Goal: Check status: Check status

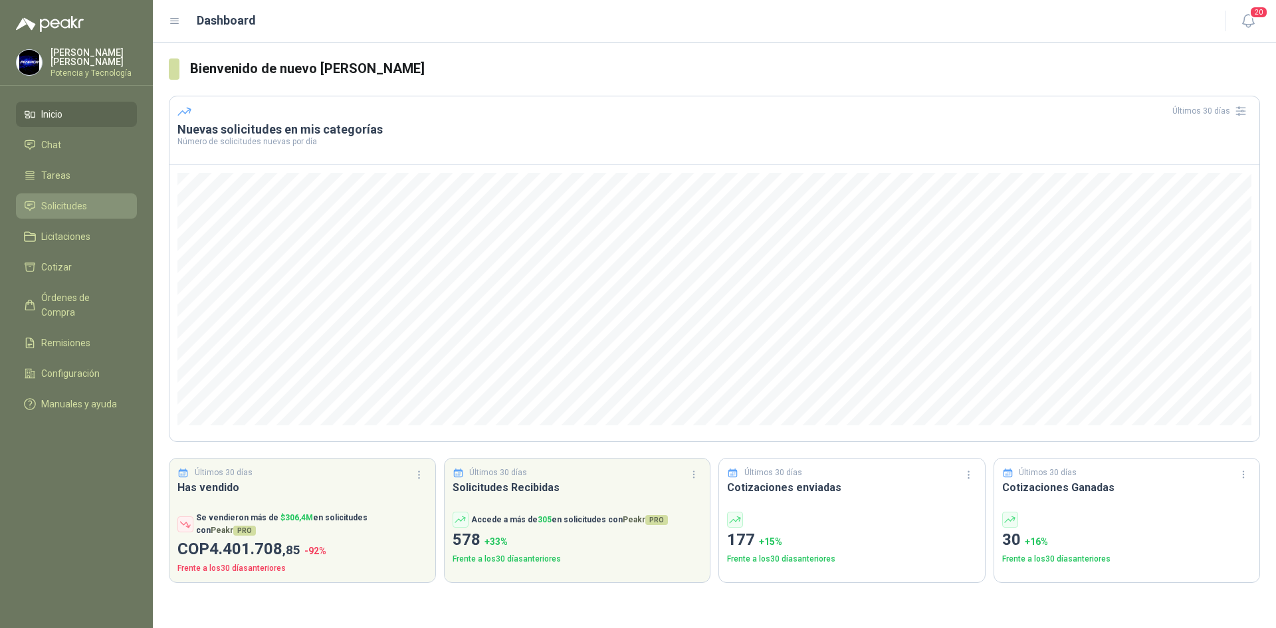
click at [102, 204] on li "Solicitudes" at bounding box center [76, 206] width 105 height 15
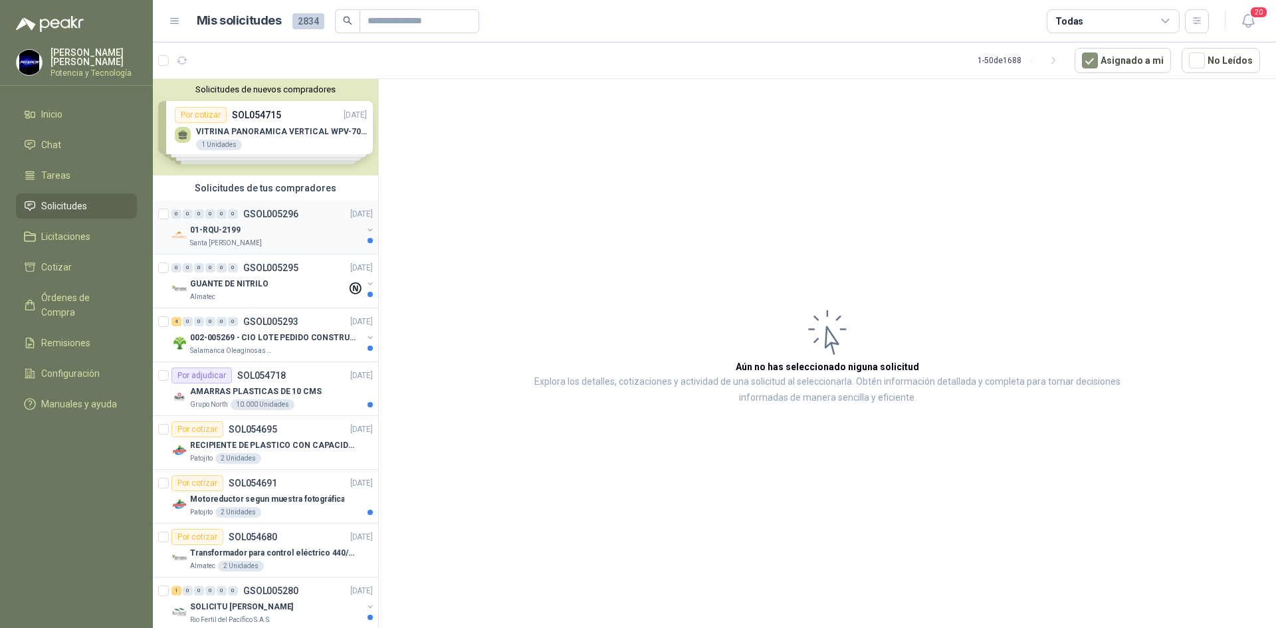
click at [239, 236] on p "01-RQU-2199" at bounding box center [215, 230] width 51 height 13
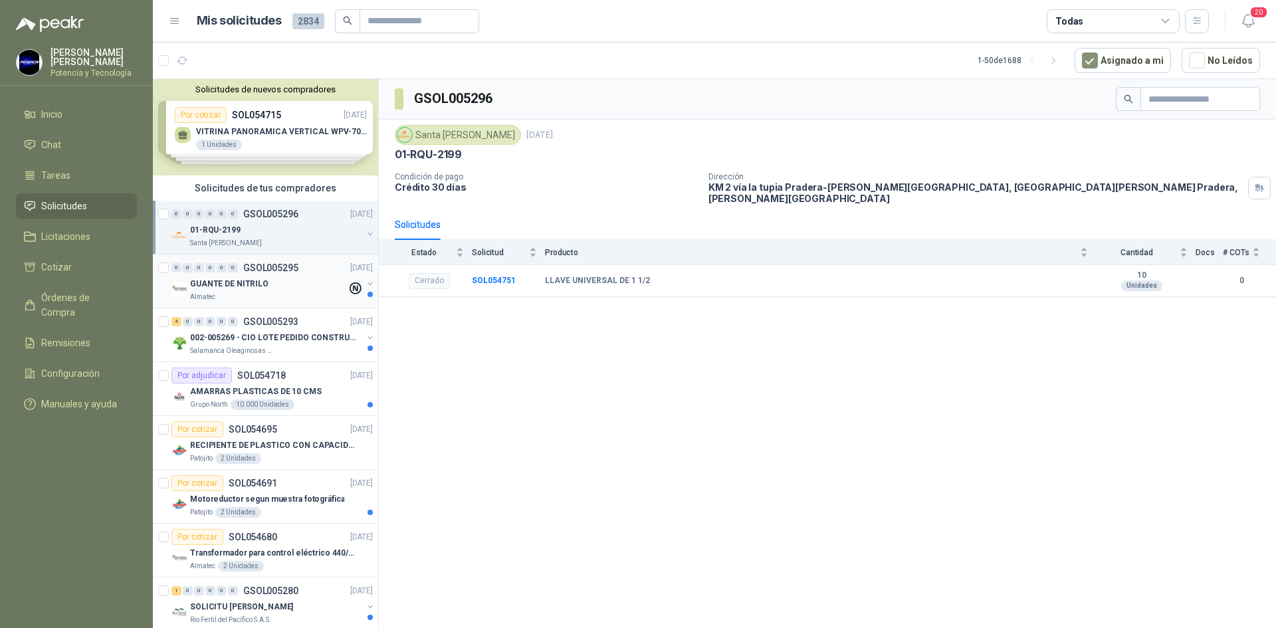
click at [268, 293] on div "Almatec" at bounding box center [268, 297] width 157 height 11
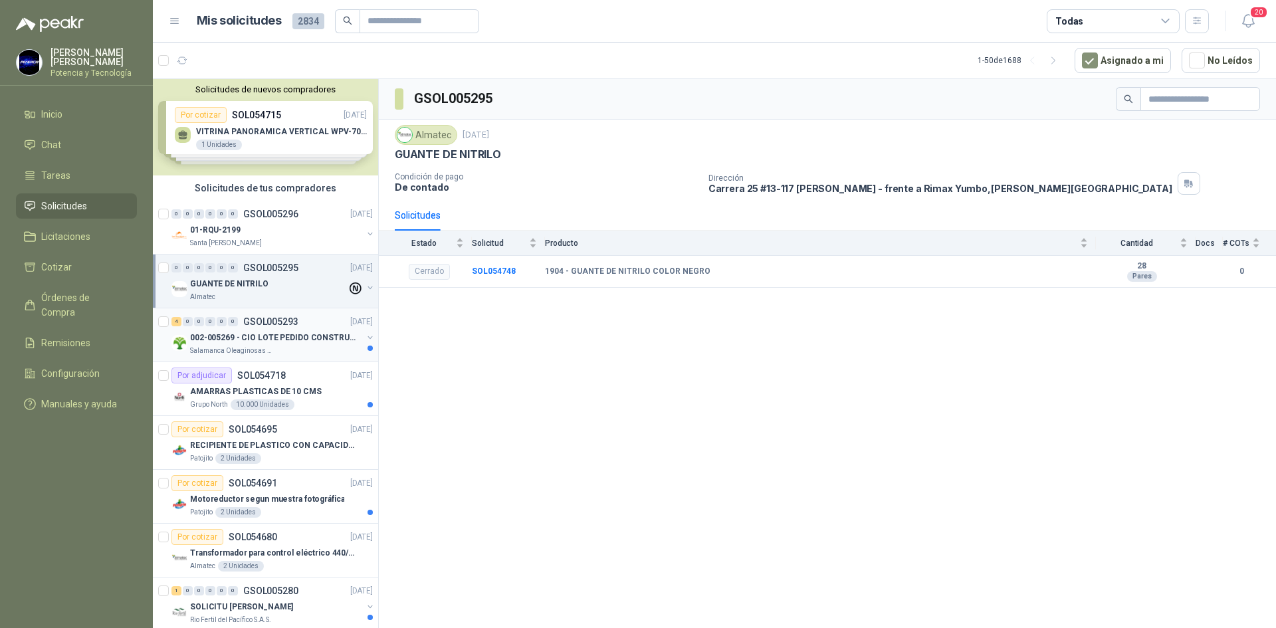
click at [248, 346] on p "Salamanca Oleaginosas SAS" at bounding box center [232, 351] width 84 height 11
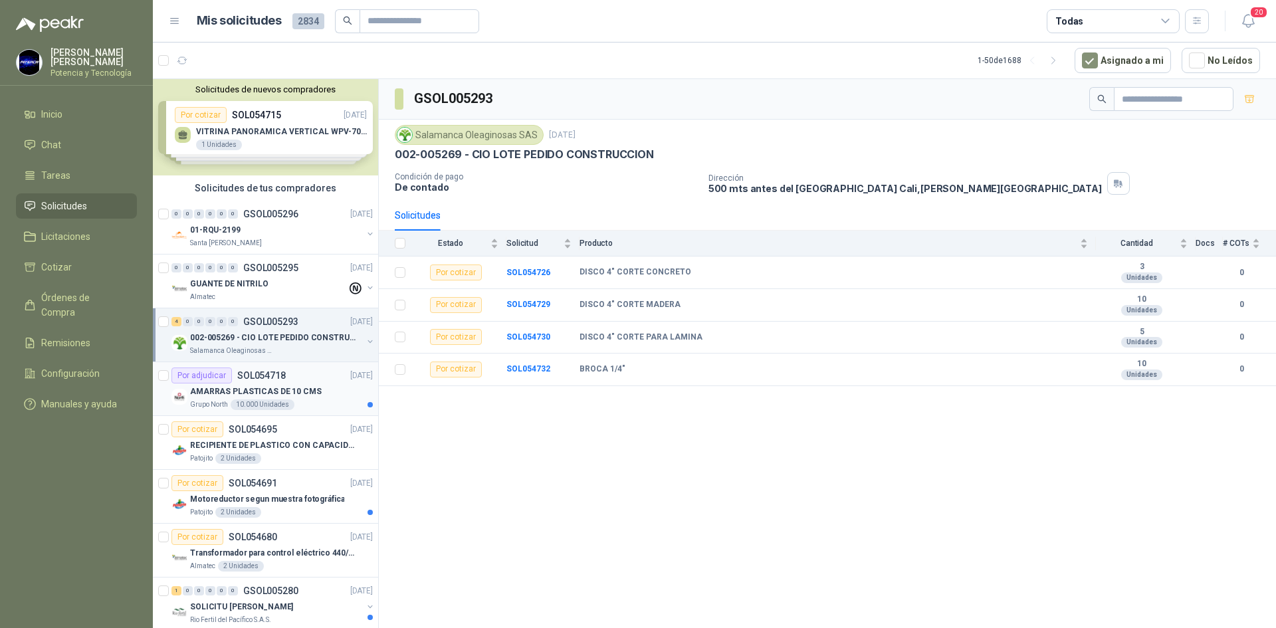
click at [294, 393] on p "AMARRAS PLASTICAS DE 10 CMS" at bounding box center [256, 391] width 132 height 13
